Goal: Task Accomplishment & Management: Use online tool/utility

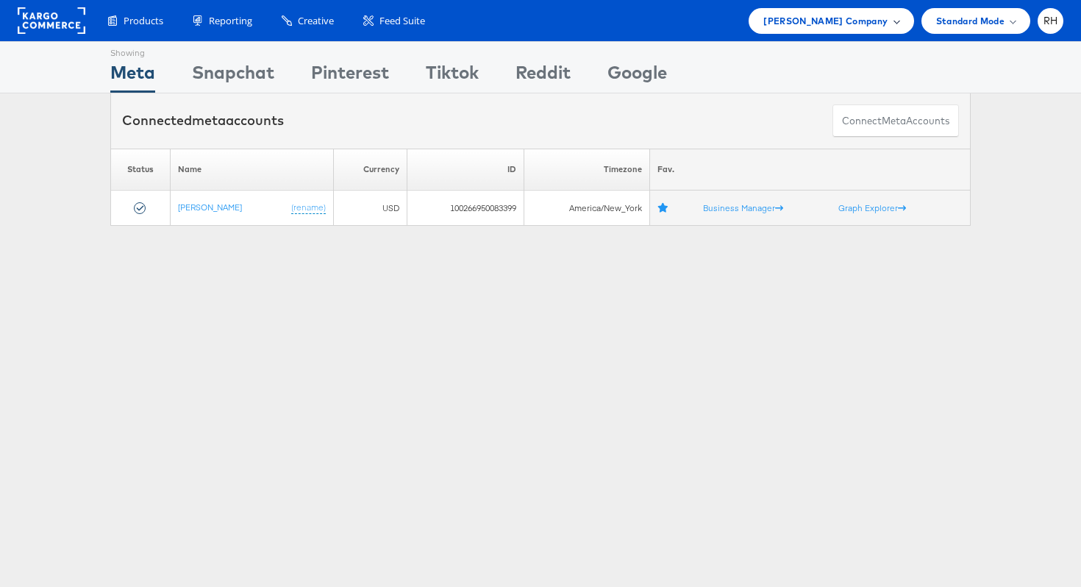
click at [811, 24] on span "[PERSON_NAME] Company" at bounding box center [825, 20] width 124 height 15
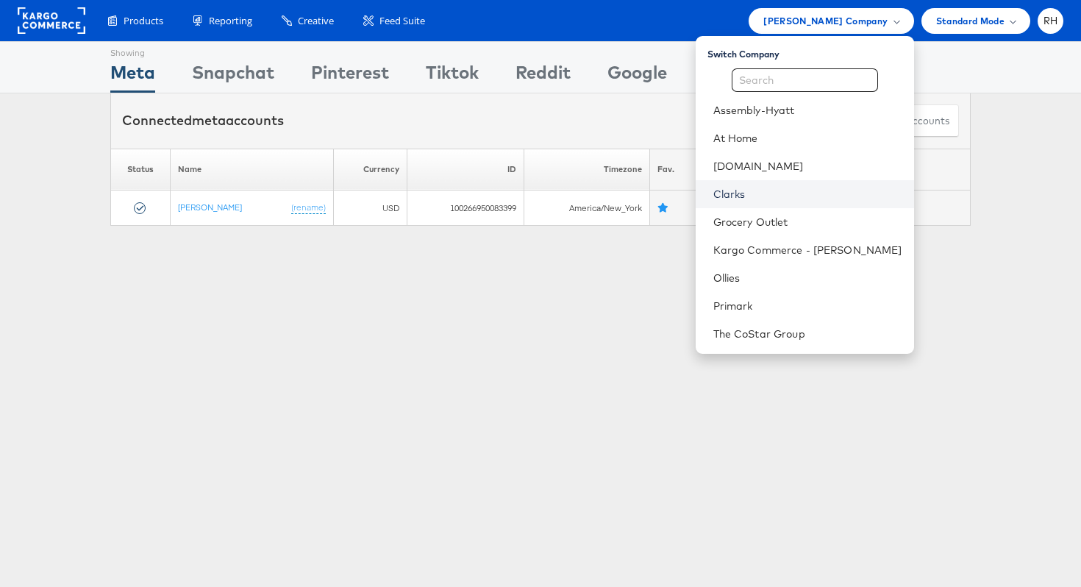
click at [777, 200] on link "Clarks" at bounding box center [807, 194] width 189 height 15
click at [819, 20] on span "[PERSON_NAME] Company" at bounding box center [825, 20] width 124 height 15
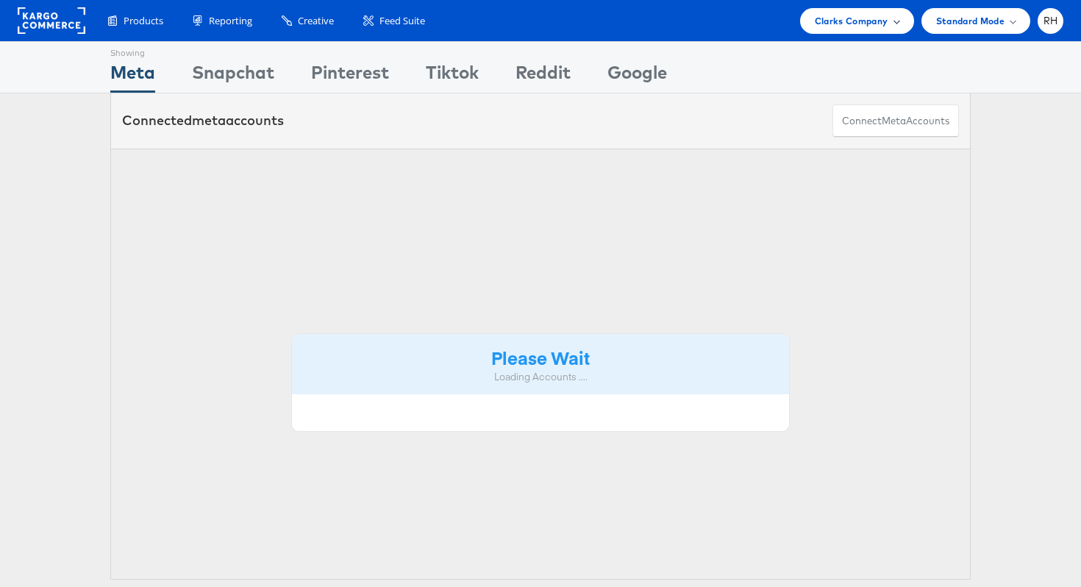
click at [860, 21] on span "Clarks Company" at bounding box center [852, 20] width 74 height 15
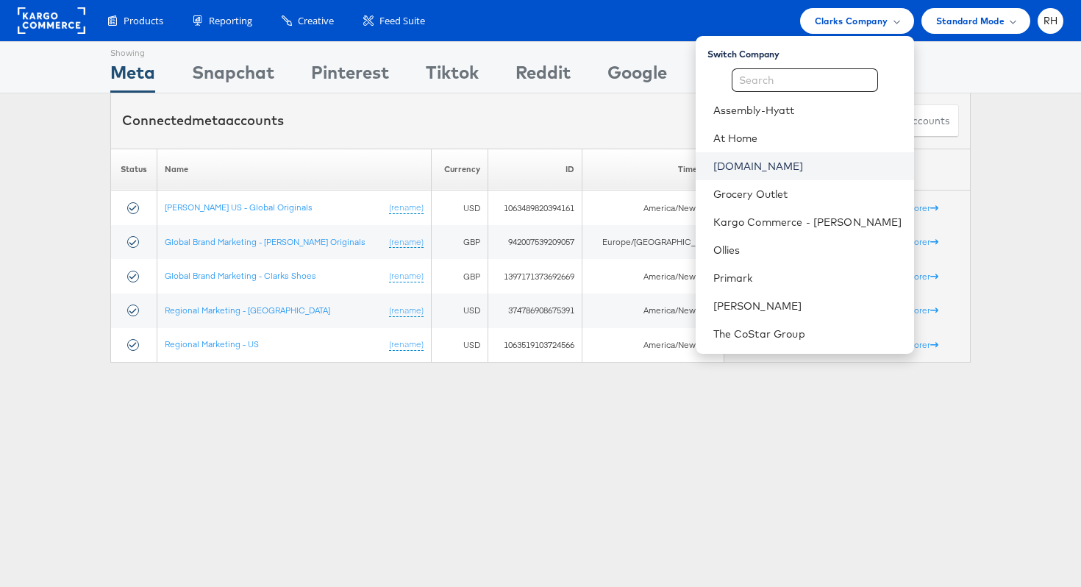
click at [813, 159] on link "[DOMAIN_NAME]" at bounding box center [807, 166] width 189 height 15
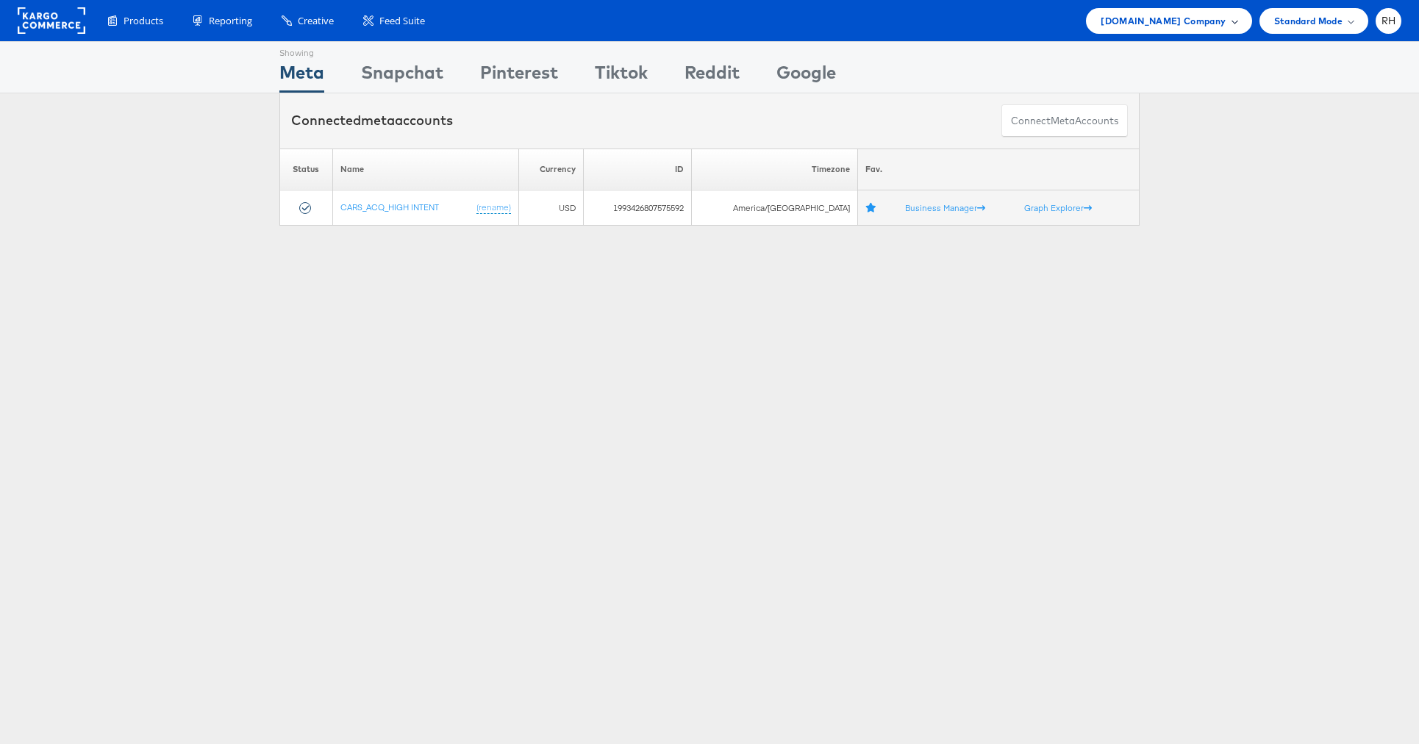
click at [1185, 29] on div "Cars.com Company" at bounding box center [1168, 21] width 165 height 26
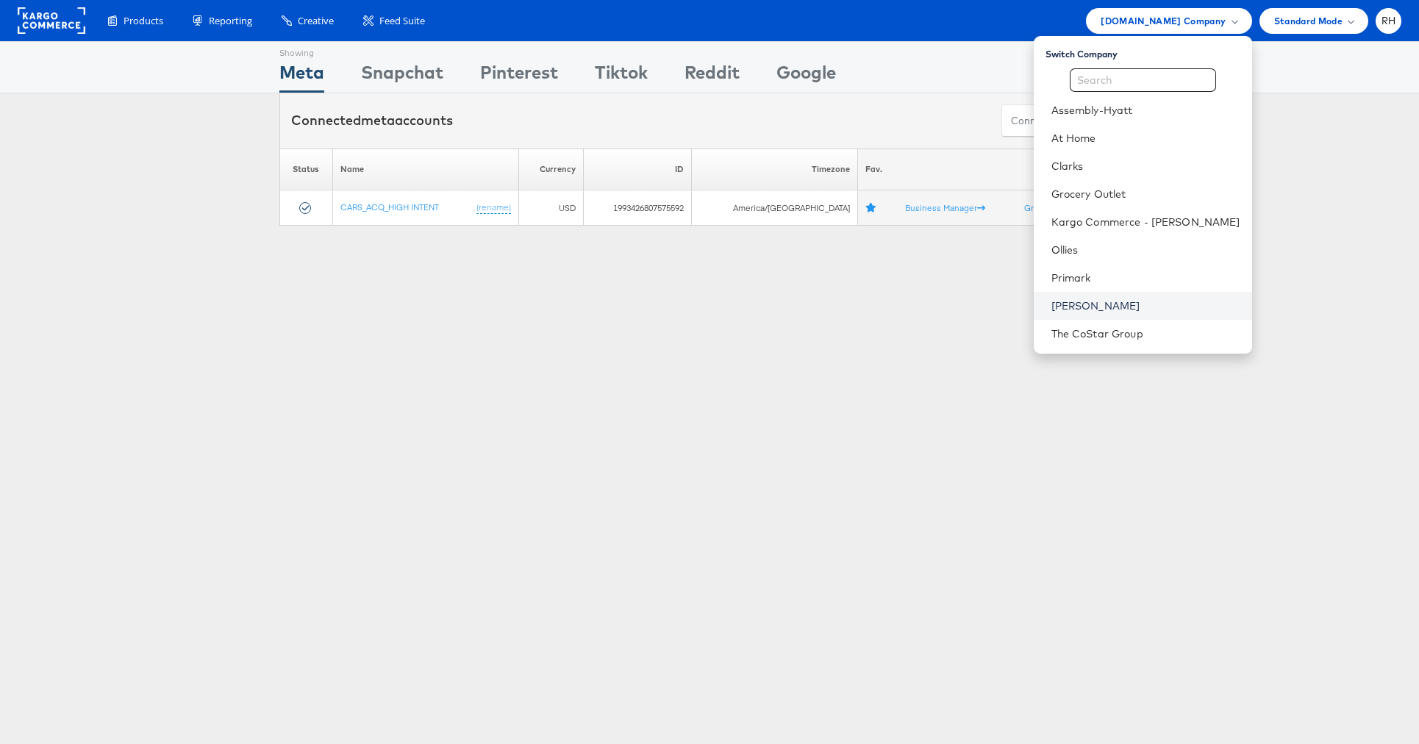
click at [1152, 302] on link "[PERSON_NAME]" at bounding box center [1146, 306] width 189 height 15
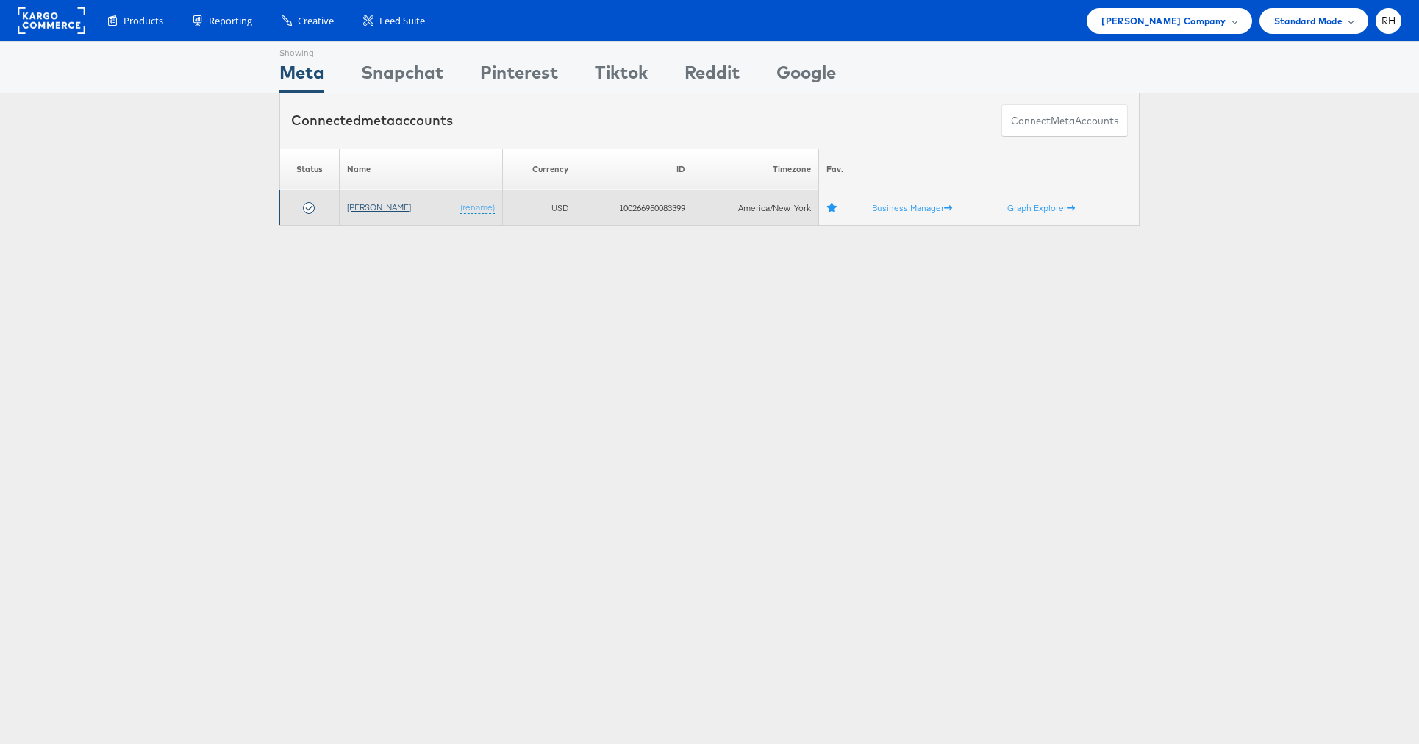
click at [388, 210] on link "[PERSON_NAME]" at bounding box center [379, 207] width 64 height 11
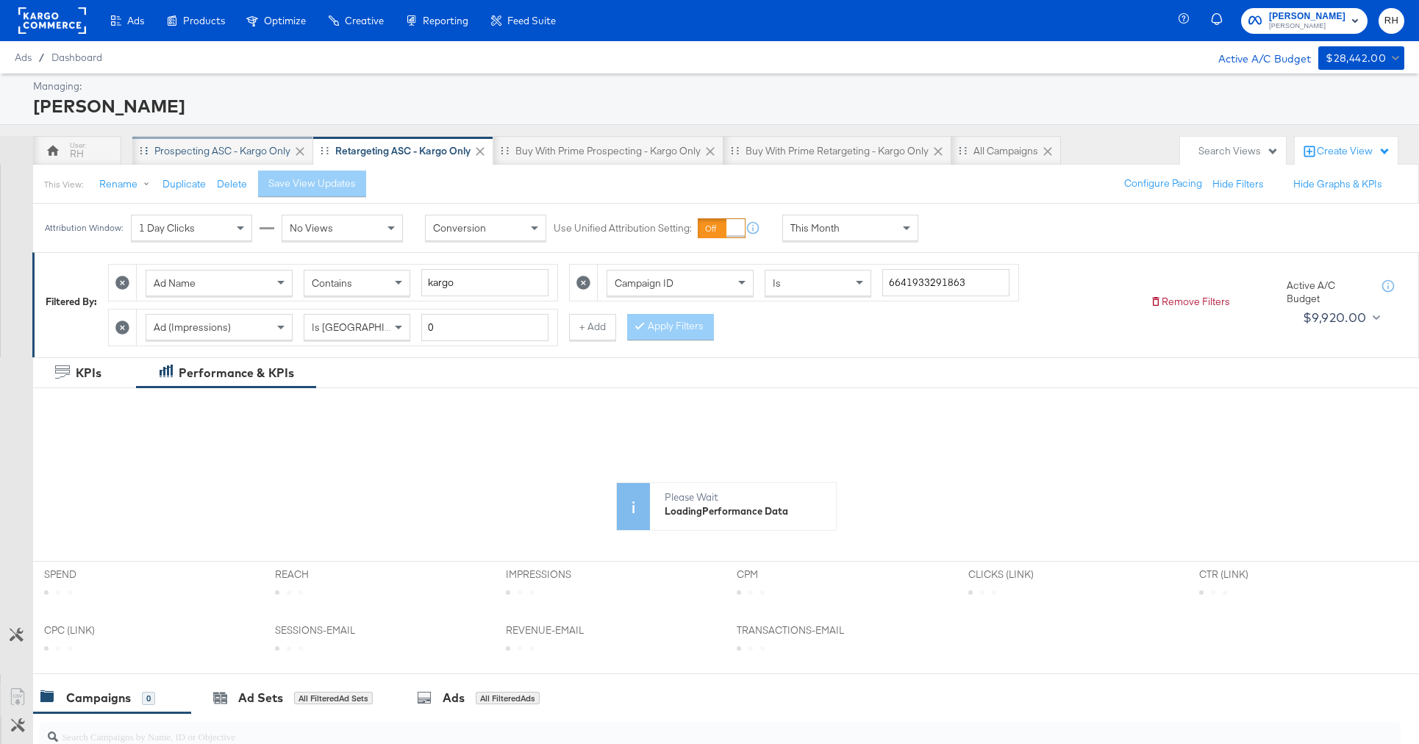
click at [233, 160] on div "Prospecting ASC - Kargo only" at bounding box center [222, 150] width 181 height 29
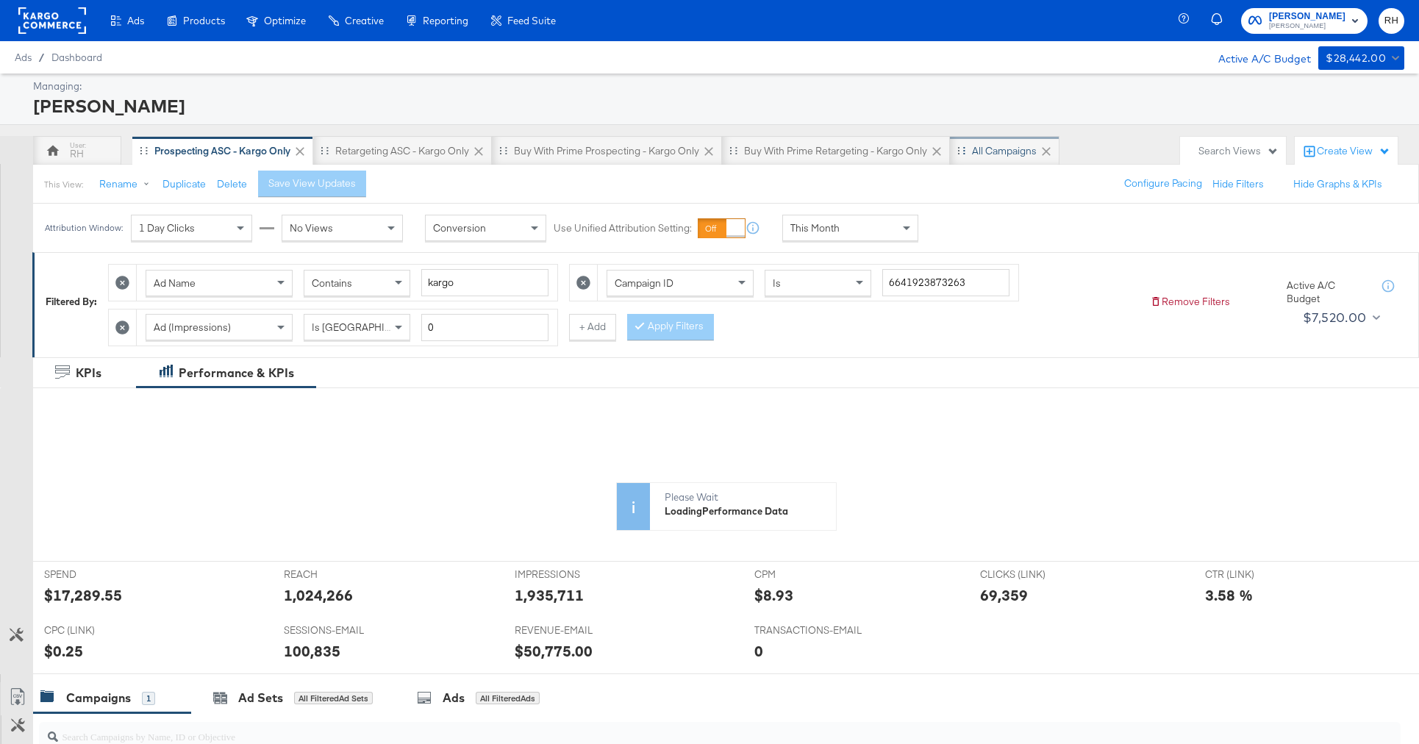
click at [982, 149] on div "All Campaigns" at bounding box center [1004, 151] width 65 height 14
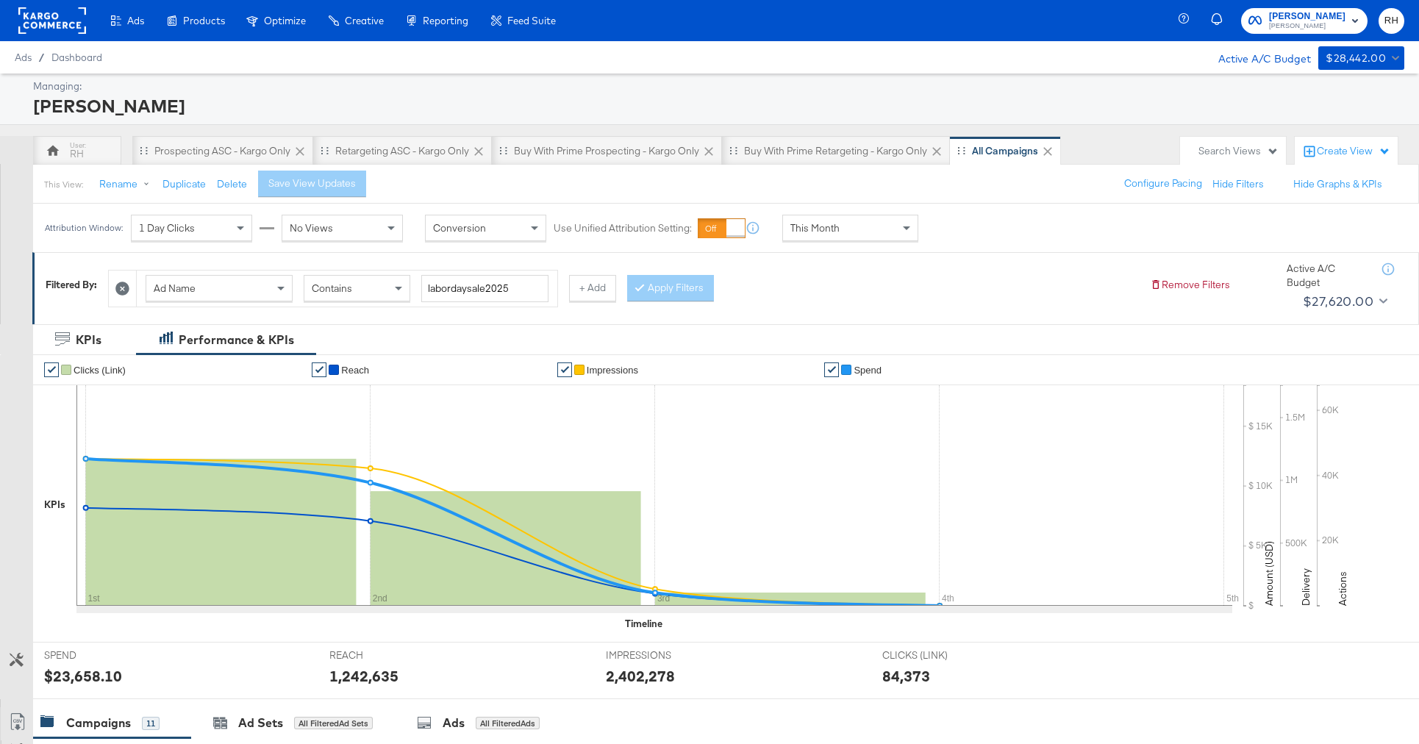
click at [245, 279] on div "Ad Name" at bounding box center [219, 288] width 146 height 25
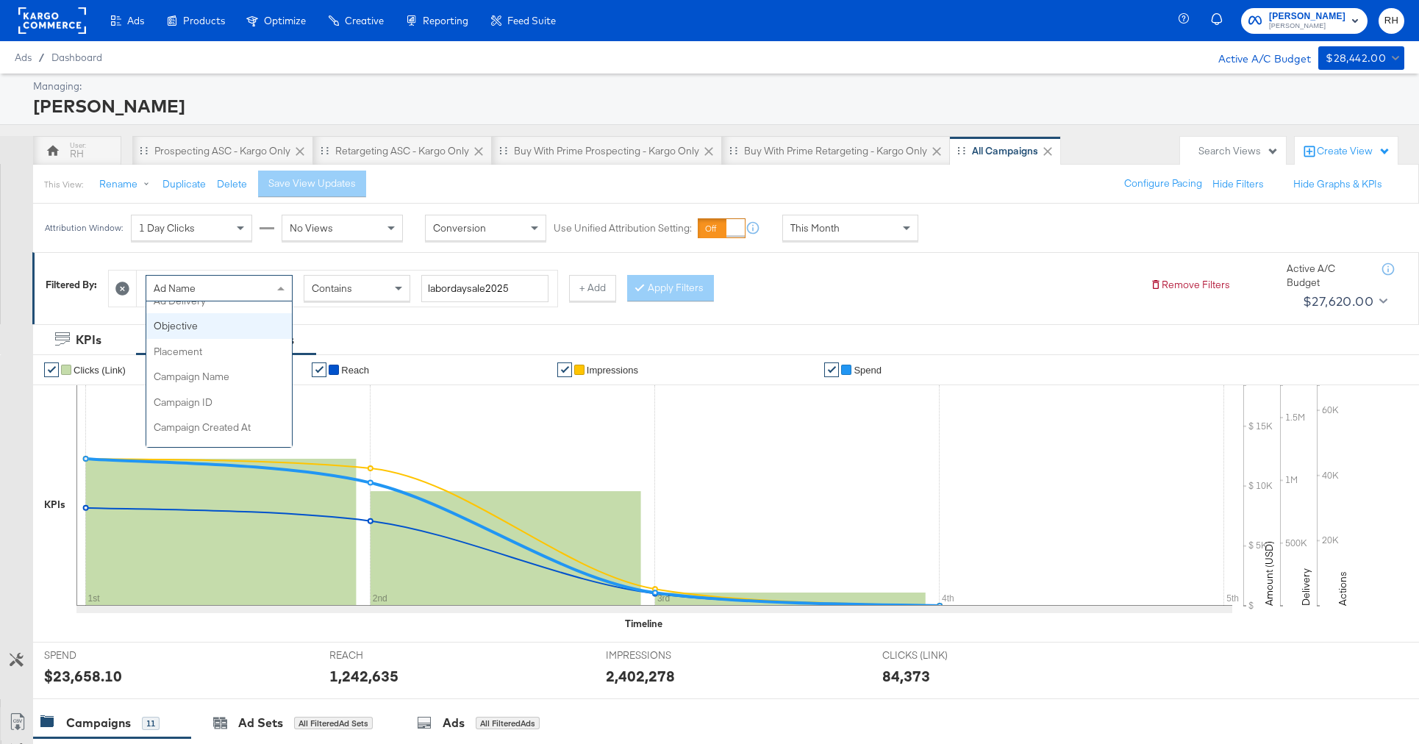
scroll to position [63, 0]
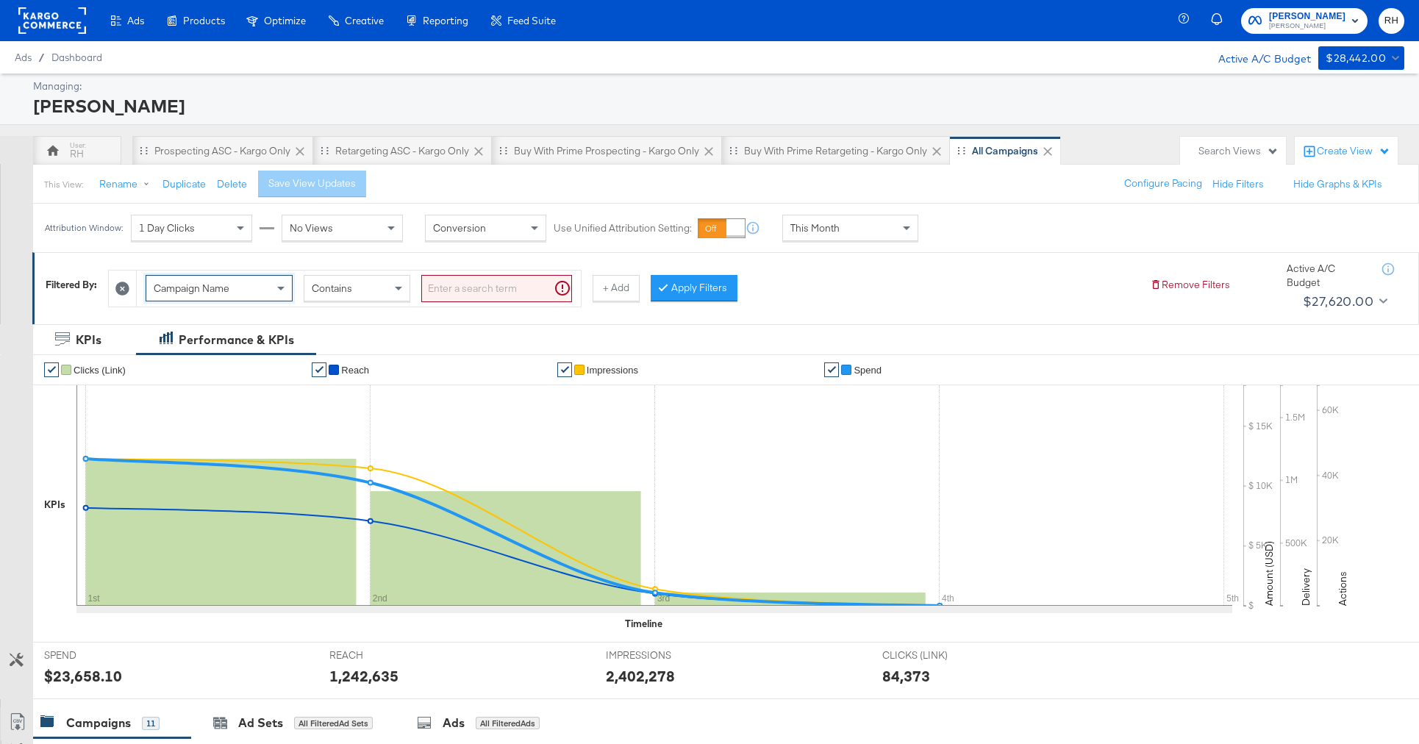
click at [371, 283] on div "Contains" at bounding box center [356, 288] width 105 height 25
click at [459, 293] on input "search" at bounding box center [496, 288] width 151 height 27
type input "asc"
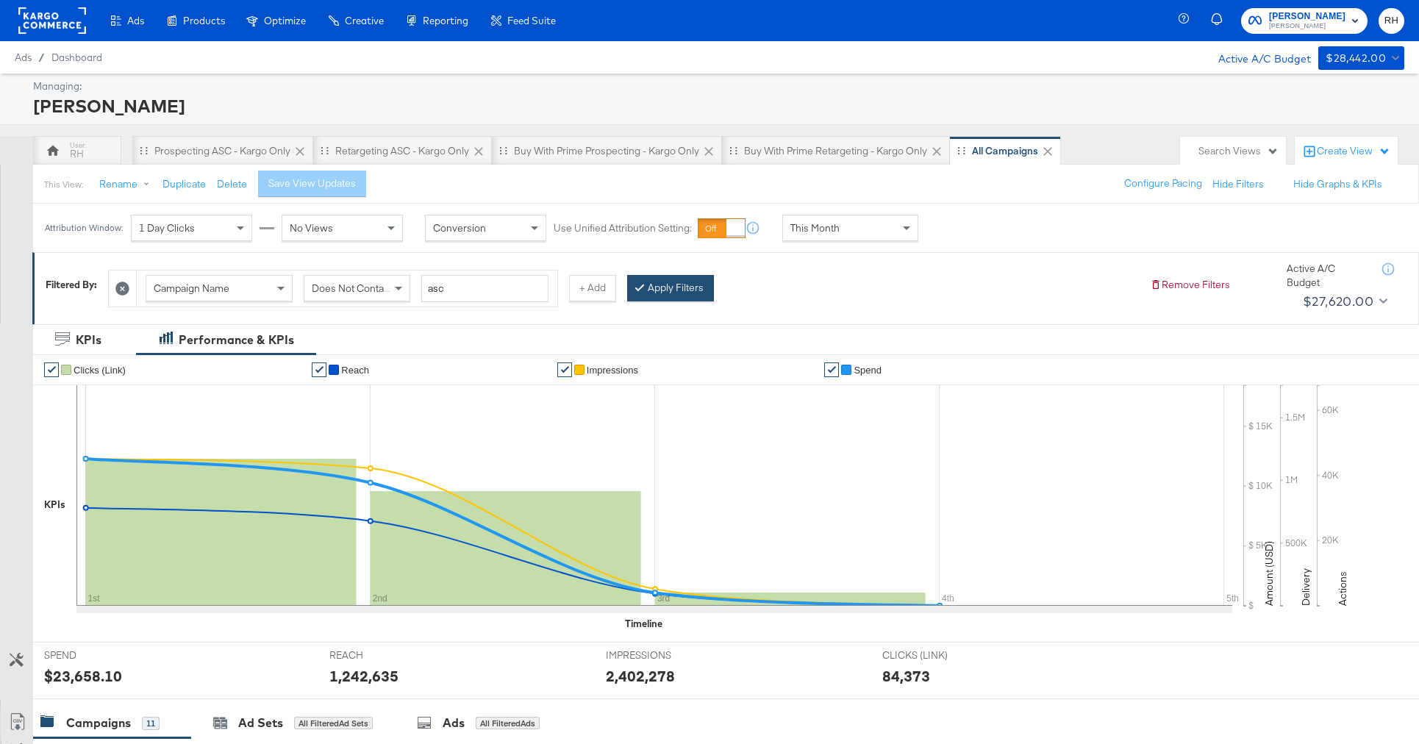
click at [649, 297] on button "Apply Filters" at bounding box center [670, 288] width 87 height 26
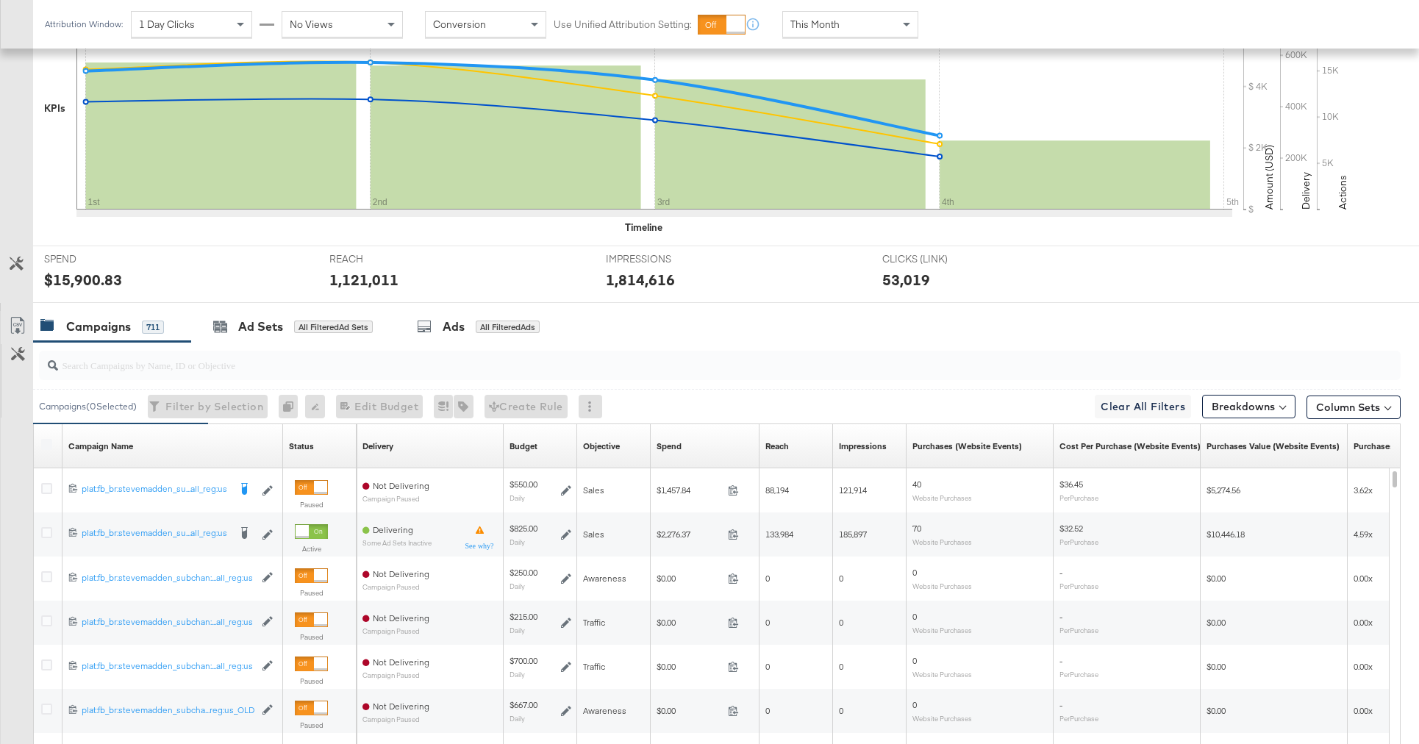
scroll to position [582, 0]
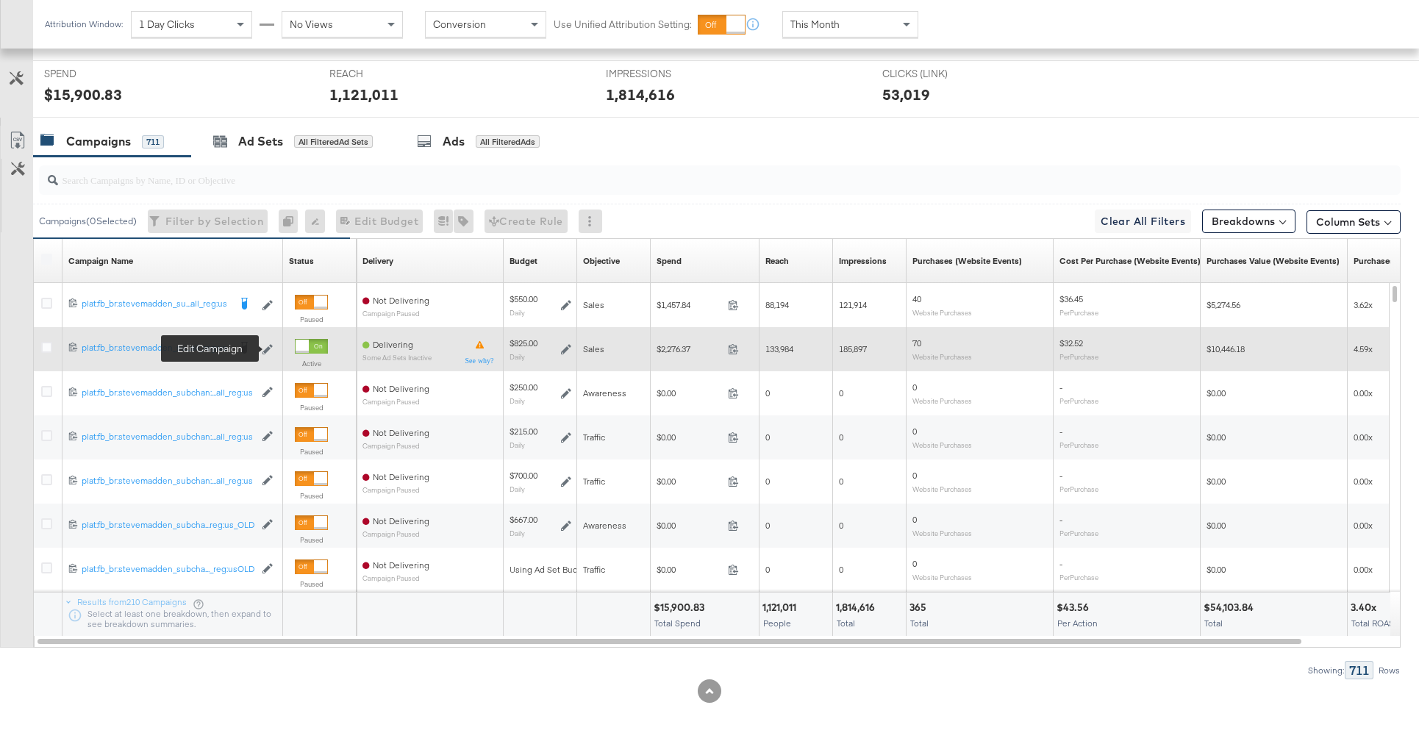
click at [271, 348] on icon at bounding box center [268, 349] width 10 height 10
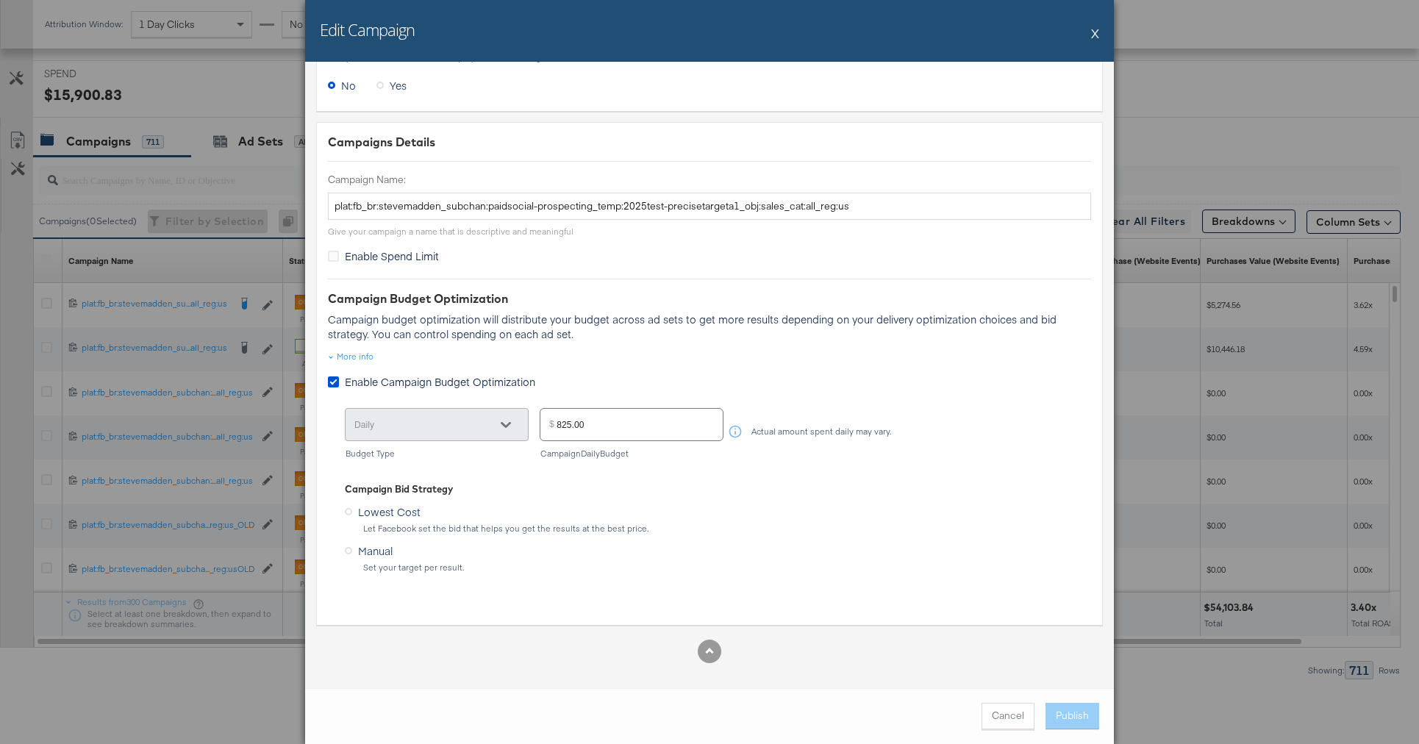
scroll to position [0, 0]
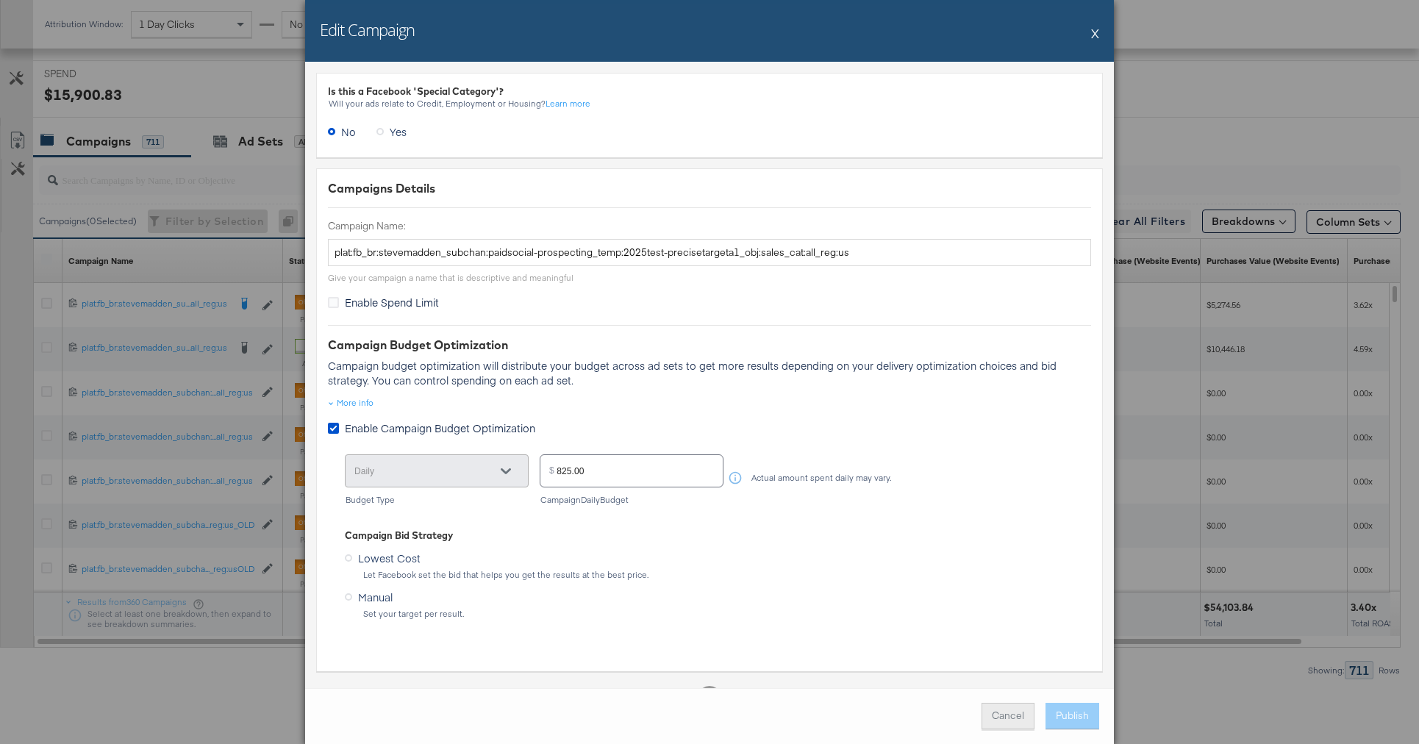
click at [1014, 719] on button "Cancel" at bounding box center [1008, 716] width 53 height 26
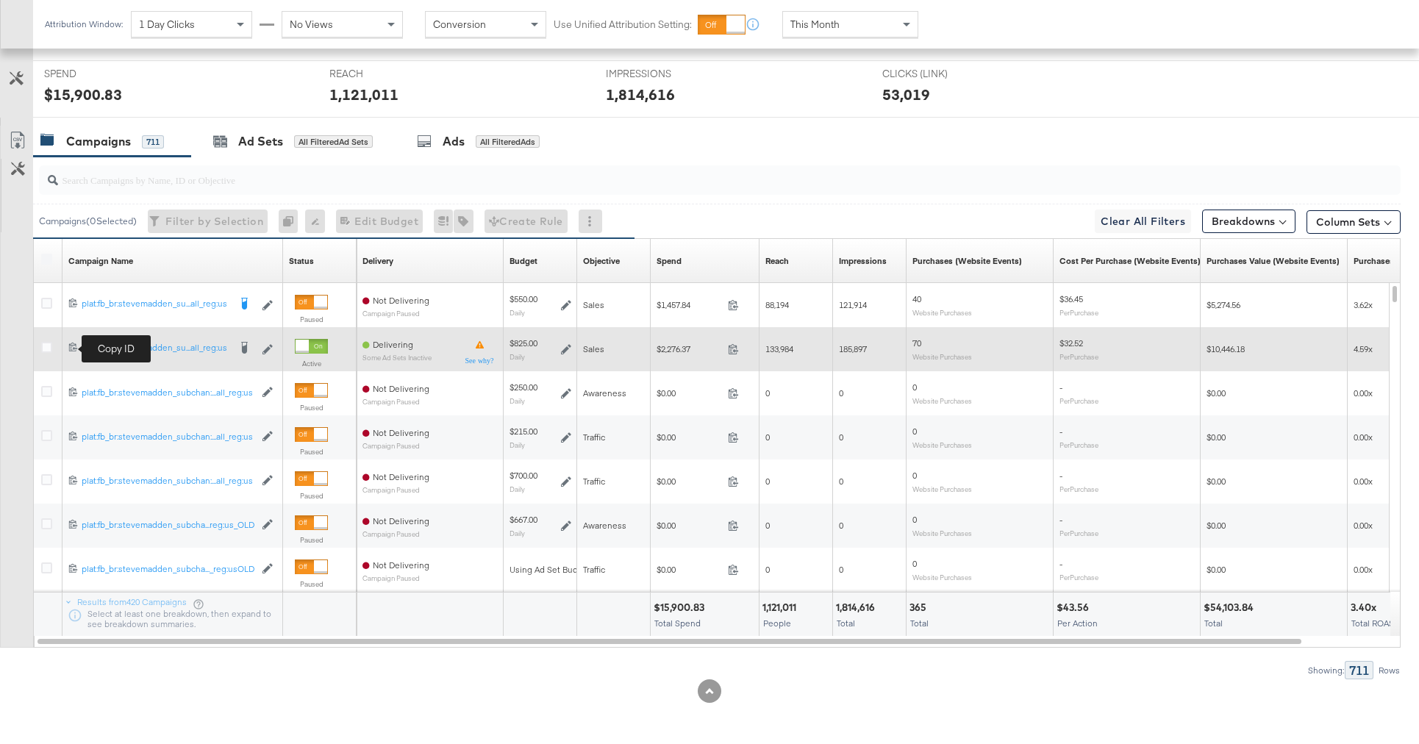
click at [70, 346] on icon at bounding box center [73, 347] width 10 height 10
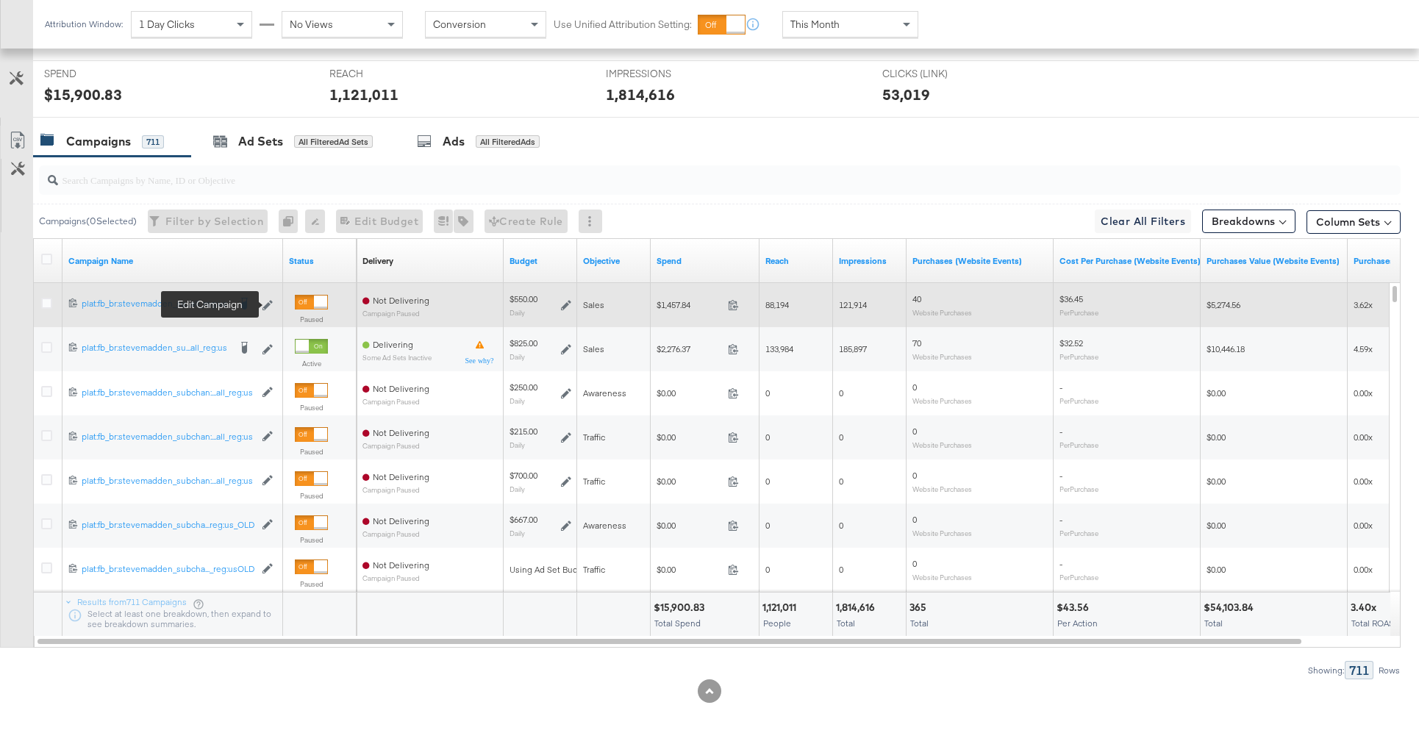
click at [268, 303] on icon at bounding box center [268, 305] width 10 height 10
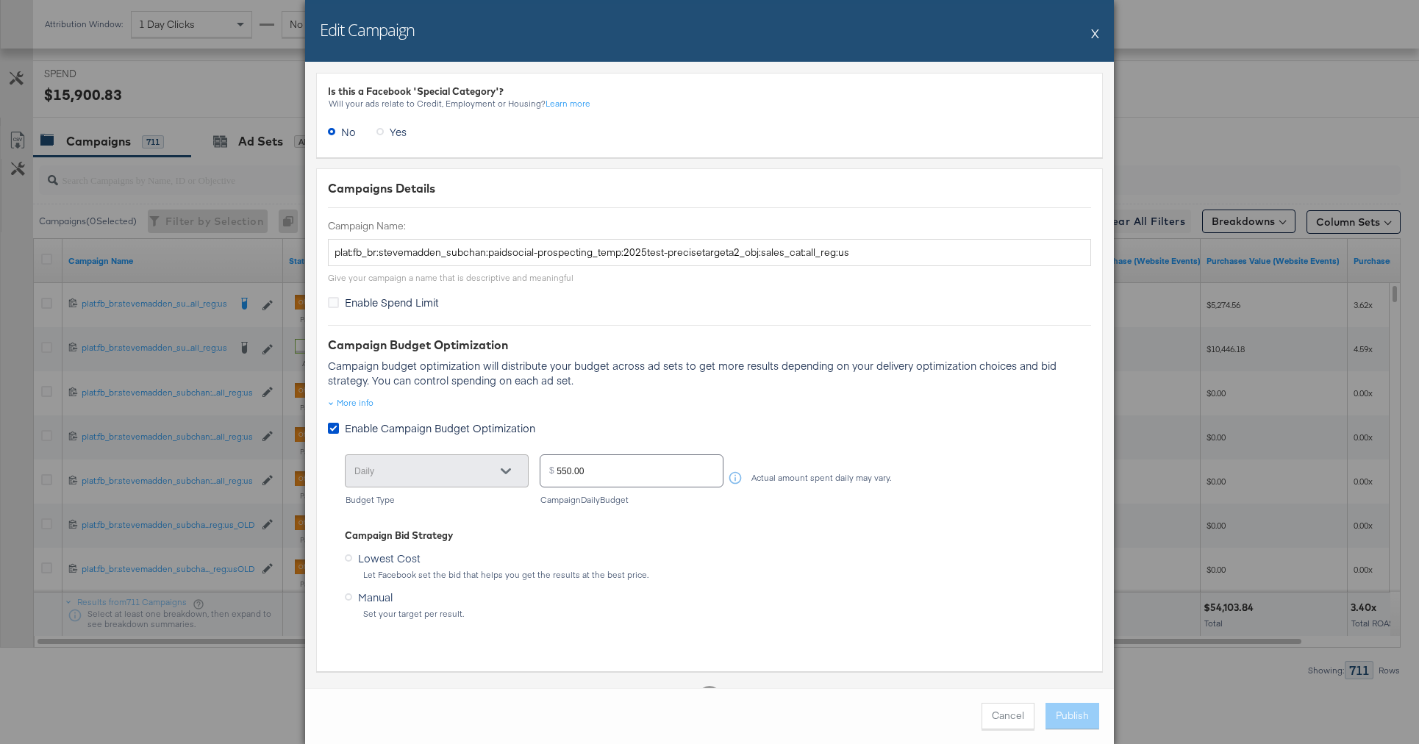
scroll to position [46, 0]
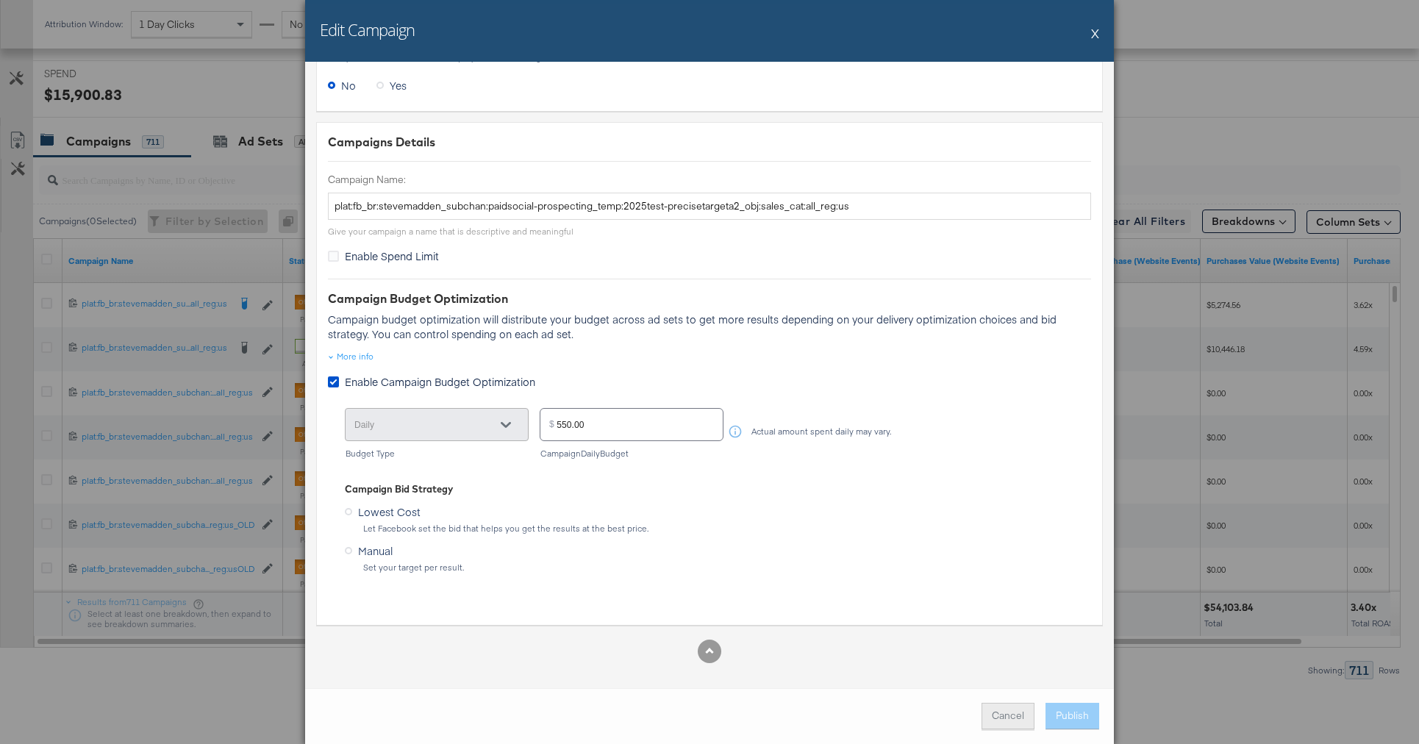
click at [994, 708] on button "Cancel" at bounding box center [1008, 716] width 53 height 26
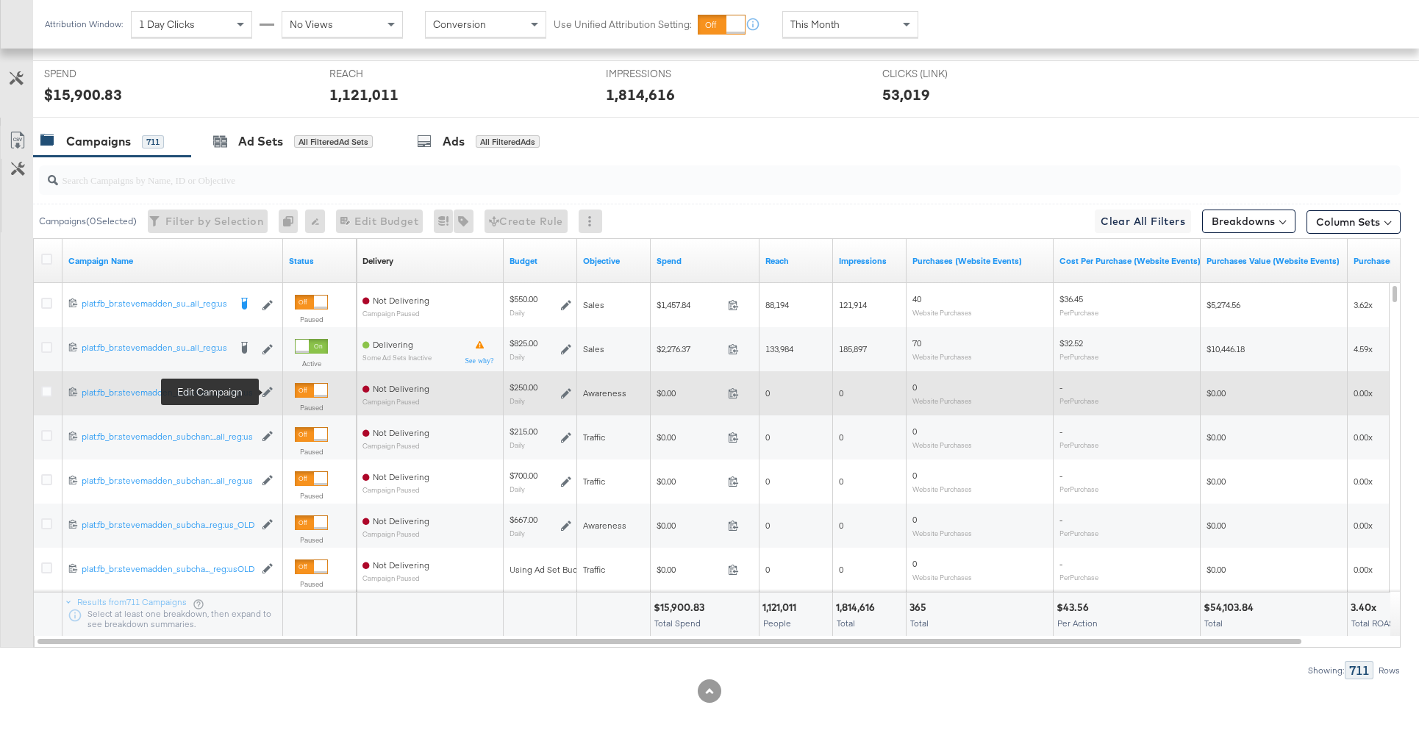
click at [265, 391] on icon at bounding box center [268, 392] width 10 height 10
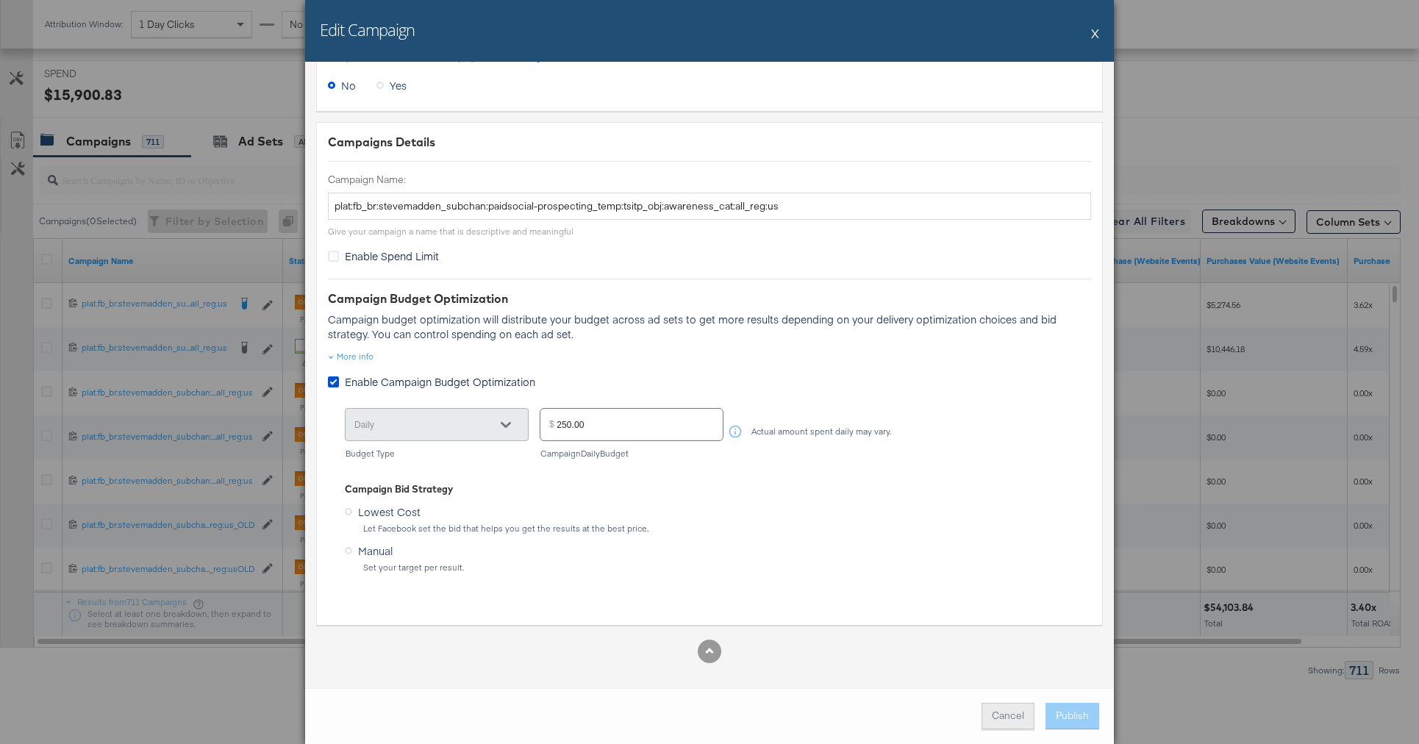
click at [994, 719] on button "Cancel" at bounding box center [1008, 716] width 53 height 26
